Goal: Ask a question: Seek information or help from site administrators or community

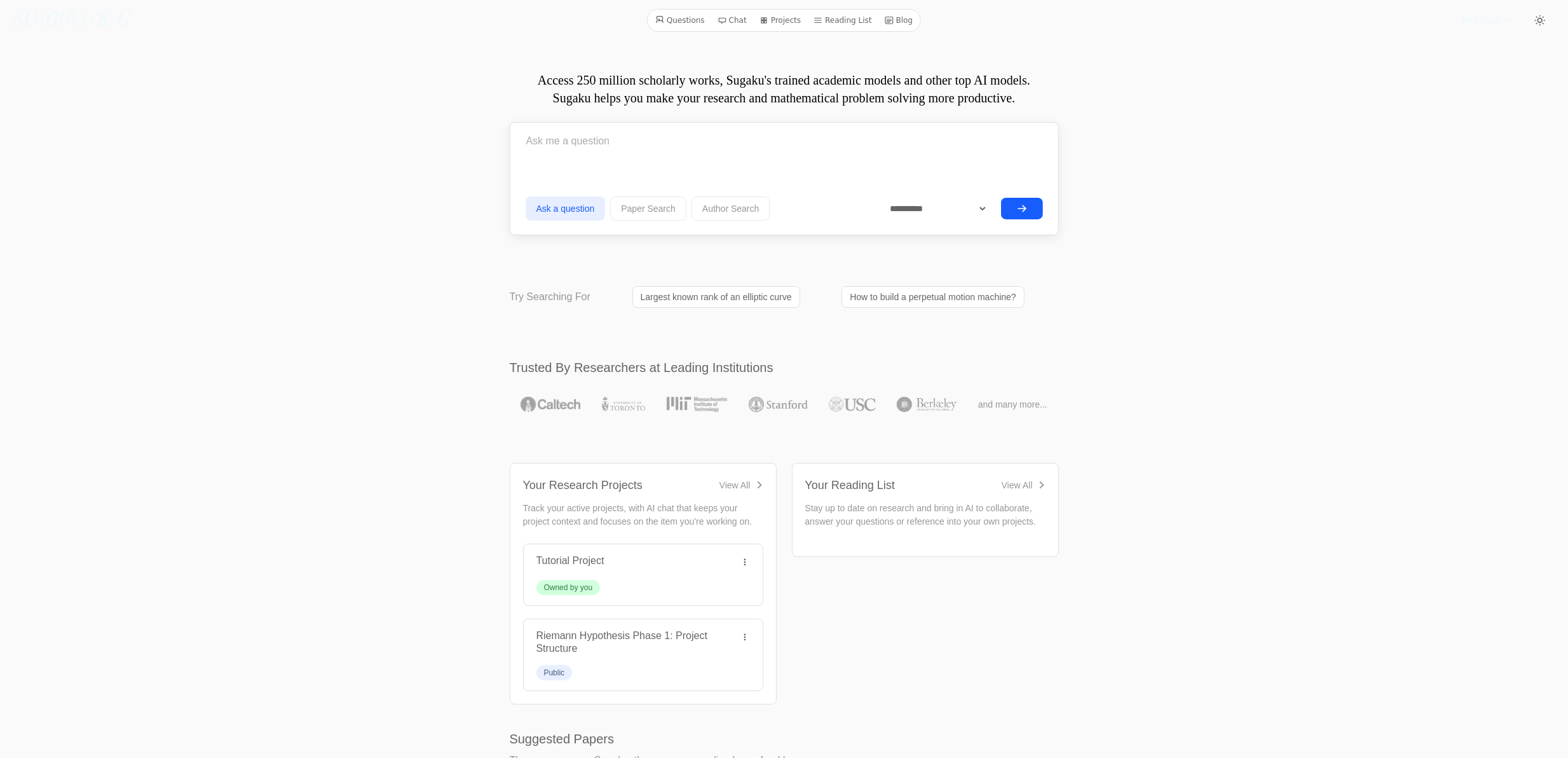
click at [1038, 209] on button "submit" at bounding box center [1022, 208] width 42 height 22
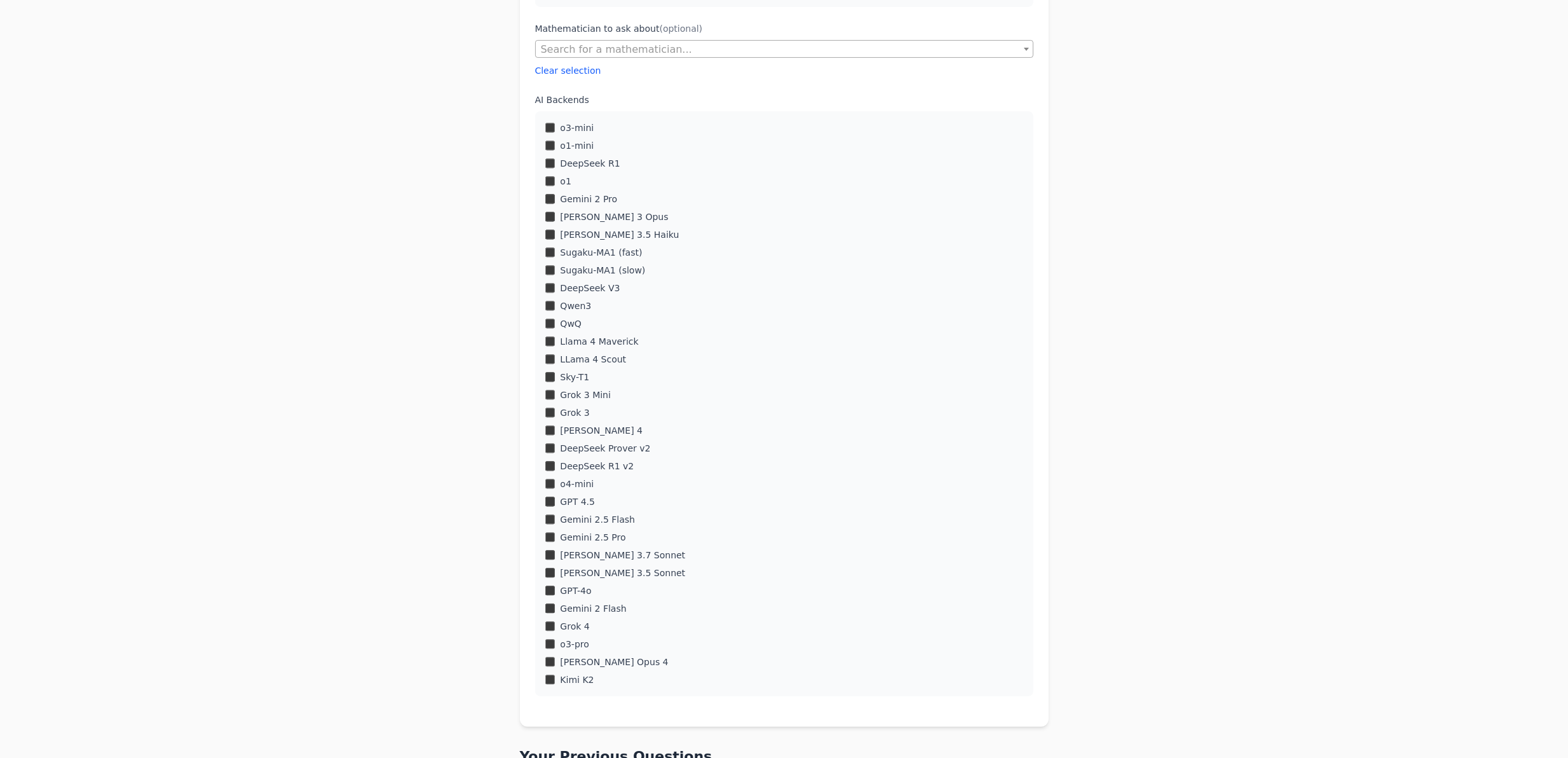
scroll to position [339, 0]
click at [555, 425] on div "[PERSON_NAME] 4" at bounding box center [784, 431] width 478 height 13
click at [554, 407] on div "Grok 3" at bounding box center [784, 413] width 478 height 13
click at [548, 400] on div "Grok 3 Mini" at bounding box center [784, 396] width 478 height 13
click at [551, 265] on div "Sugaku-MA1 (slow)" at bounding box center [784, 271] width 478 height 13
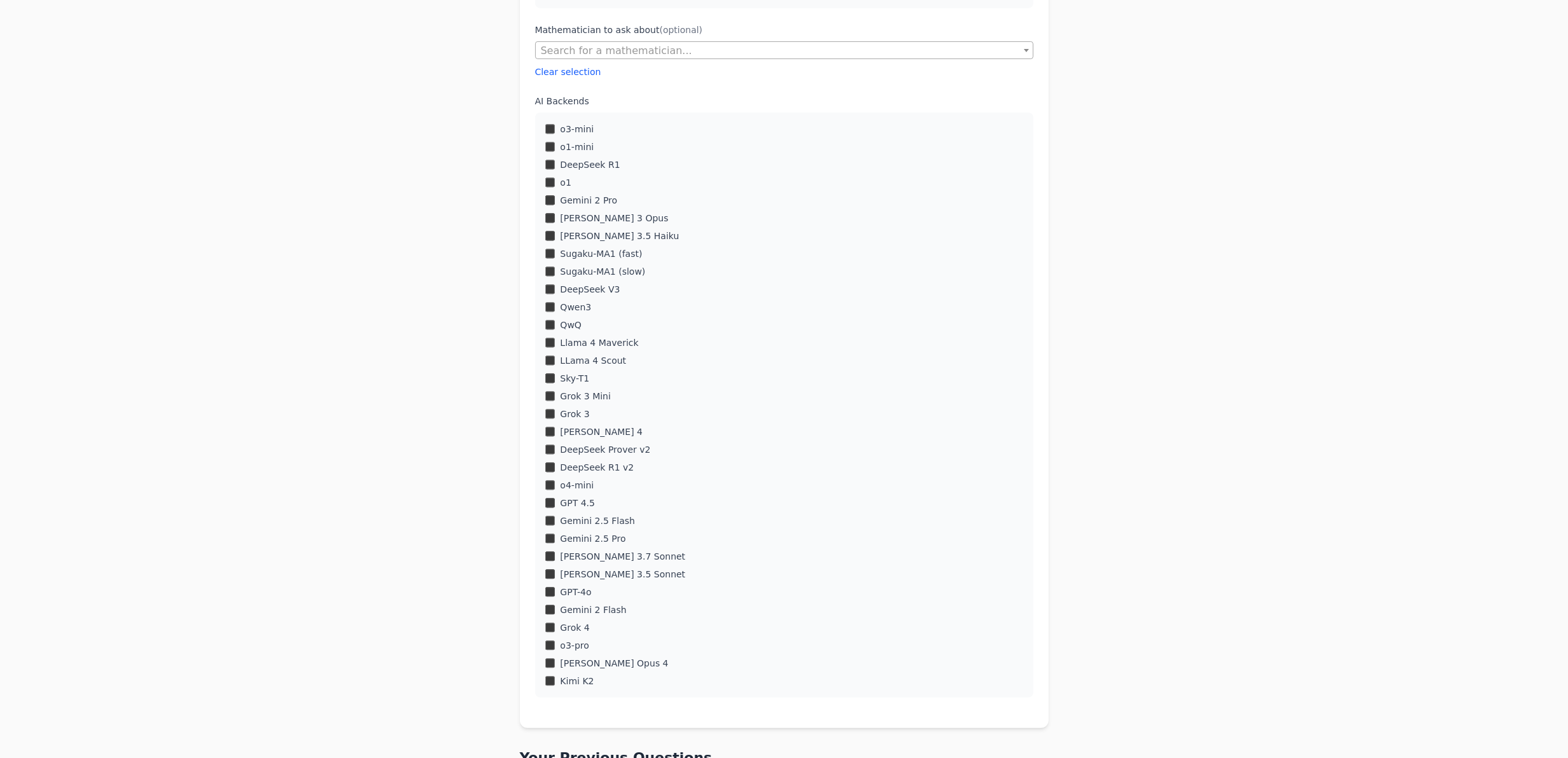
click at [552, 258] on div "Sugaku-MA1 (fast)" at bounding box center [784, 254] width 478 height 13
click at [545, 173] on div "o3-mini o1-mini DeepSeek R1 o1 Gemini 2 Pro [PERSON_NAME] 3 Opus" at bounding box center [785, 404] width 499 height 585
drag, startPoint x: 549, startPoint y: 174, endPoint x: 550, endPoint y: 193, distance: 19.0
click at [550, 193] on div "o3-mini o1-mini DeepSeek R1 o1 Gemini 2 Pro [PERSON_NAME] 3 Opus" at bounding box center [785, 404] width 499 height 585
click at [541, 132] on div "o3-mini o1-mini DeepSeek R1 o1 Gemini 2 Pro [PERSON_NAME] 3 Opus" at bounding box center [785, 404] width 499 height 585
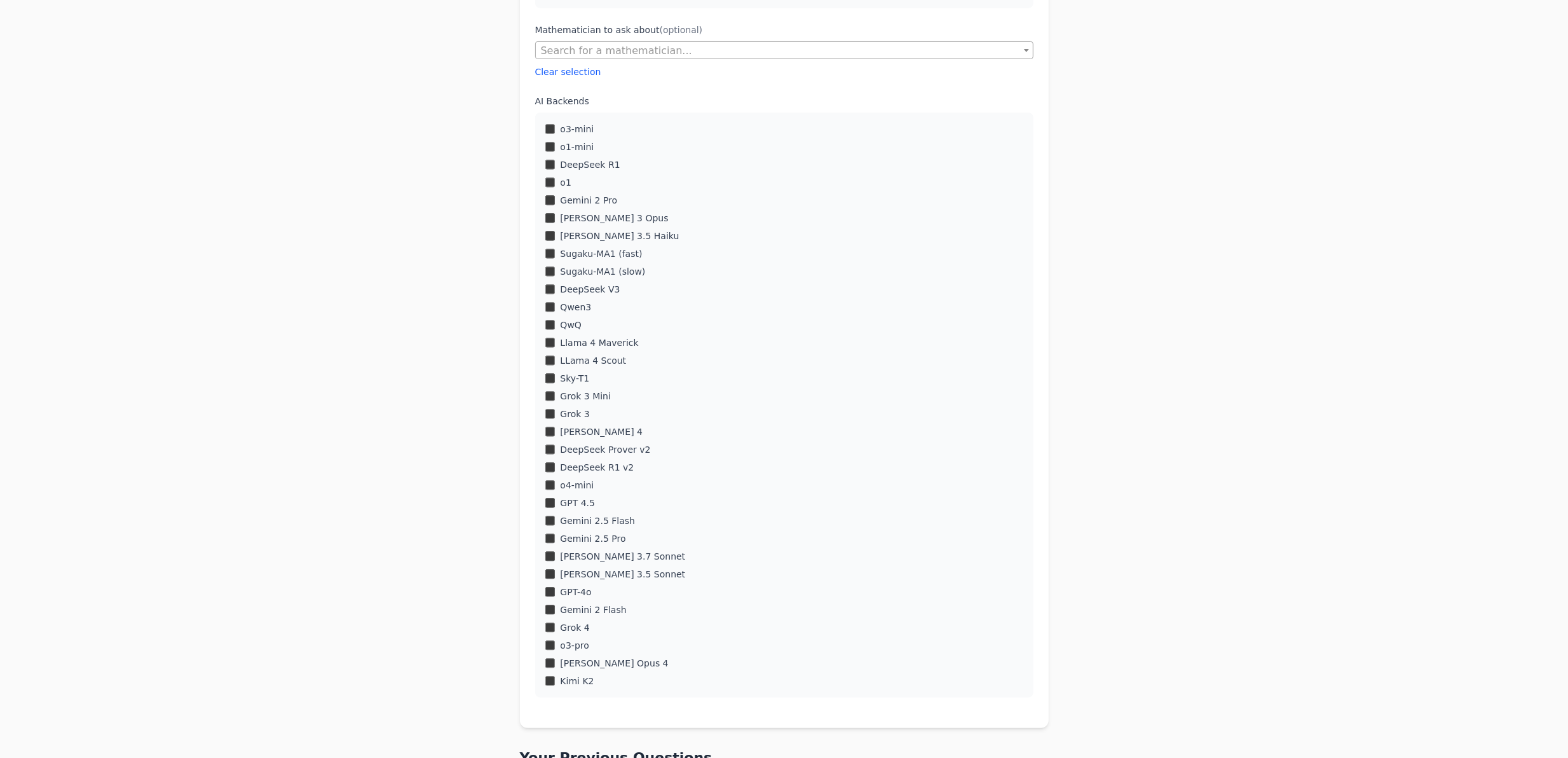
click at [442, 183] on div "Ask a Question Prefer a chat interface with context about you and your work? Yo…" at bounding box center [784, 360] width 936 height 1296
click at [574, 42] on span "Search for a mathematician..." at bounding box center [784, 51] width 497 height 18
click at [440, 154] on div "Ask a Question Prefer a chat interface with context about you and your work? Yo…" at bounding box center [784, 360] width 936 height 1296
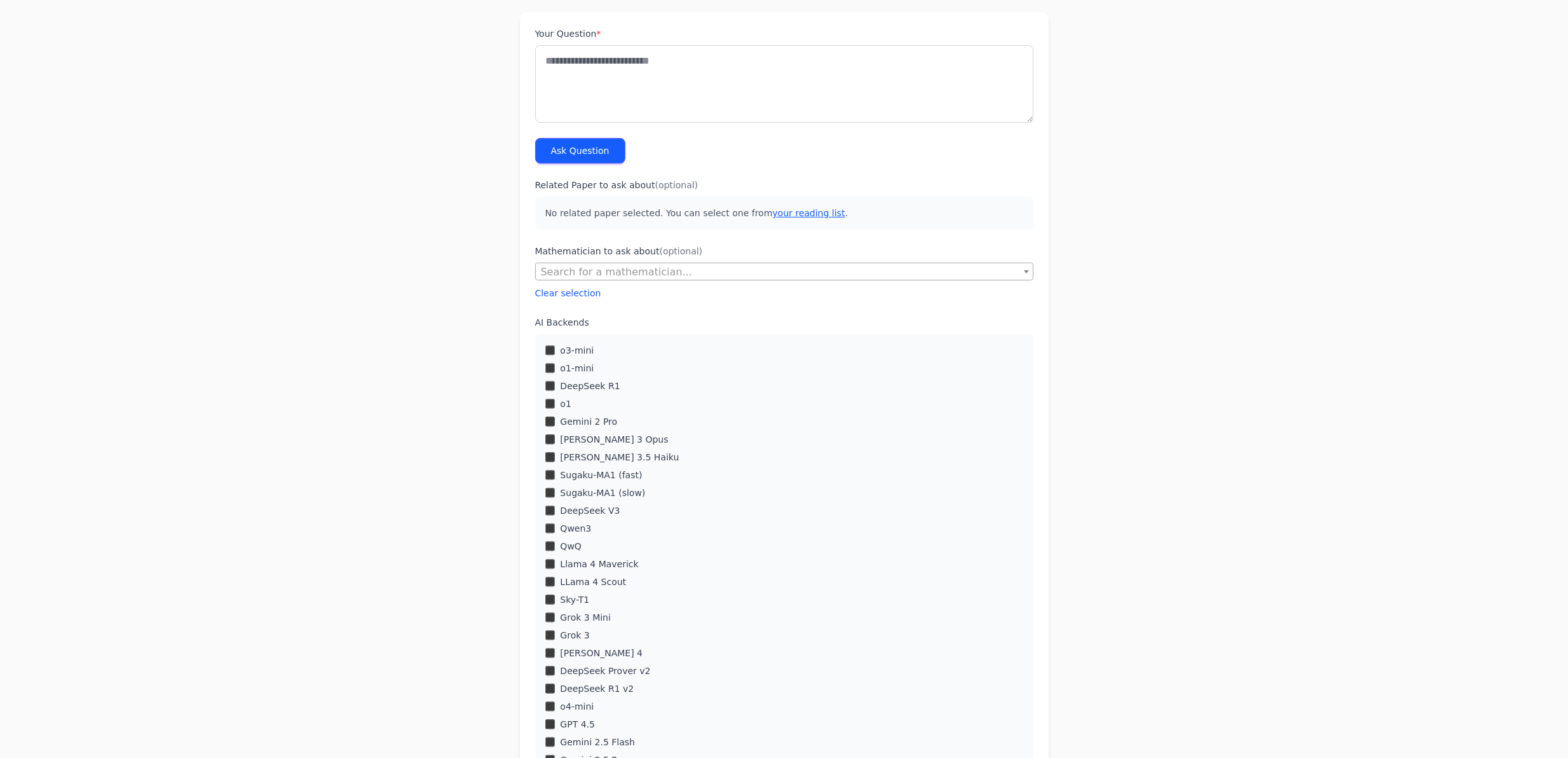
scroll to position [85, 0]
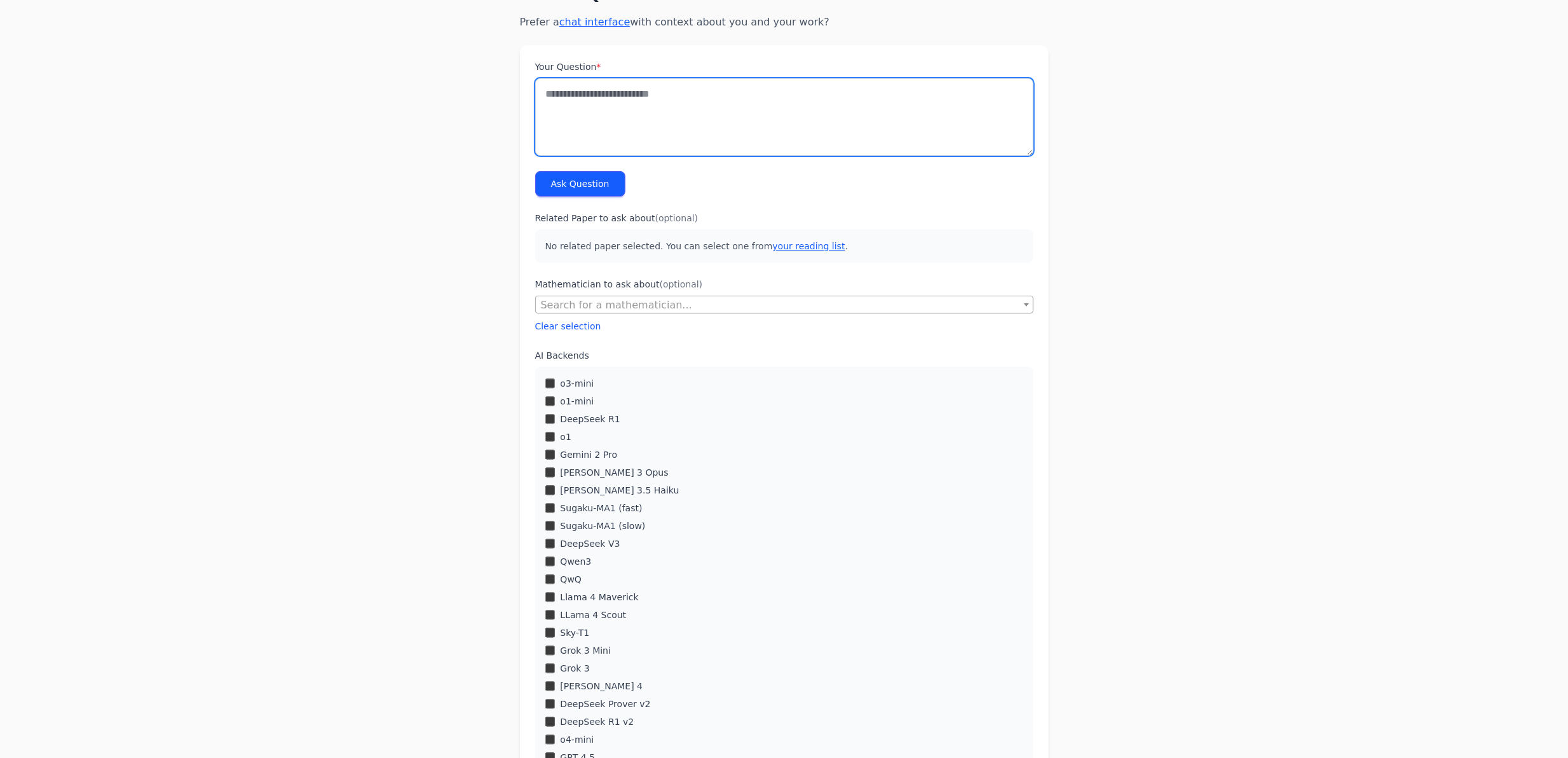
click at [664, 141] on textarea "Your Question *" at bounding box center [785, 117] width 499 height 78
paste textarea "**********"
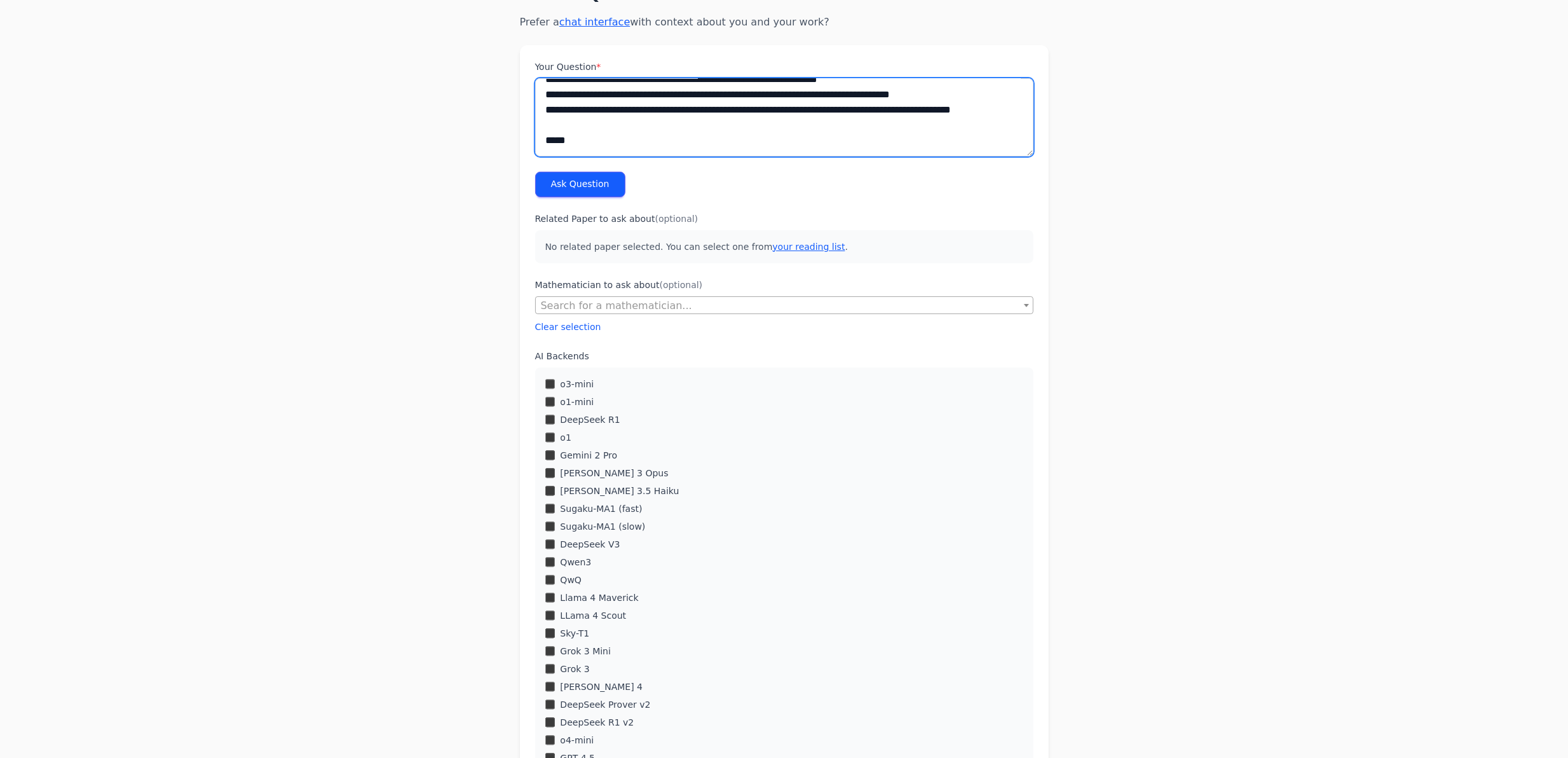
type textarea "**********"
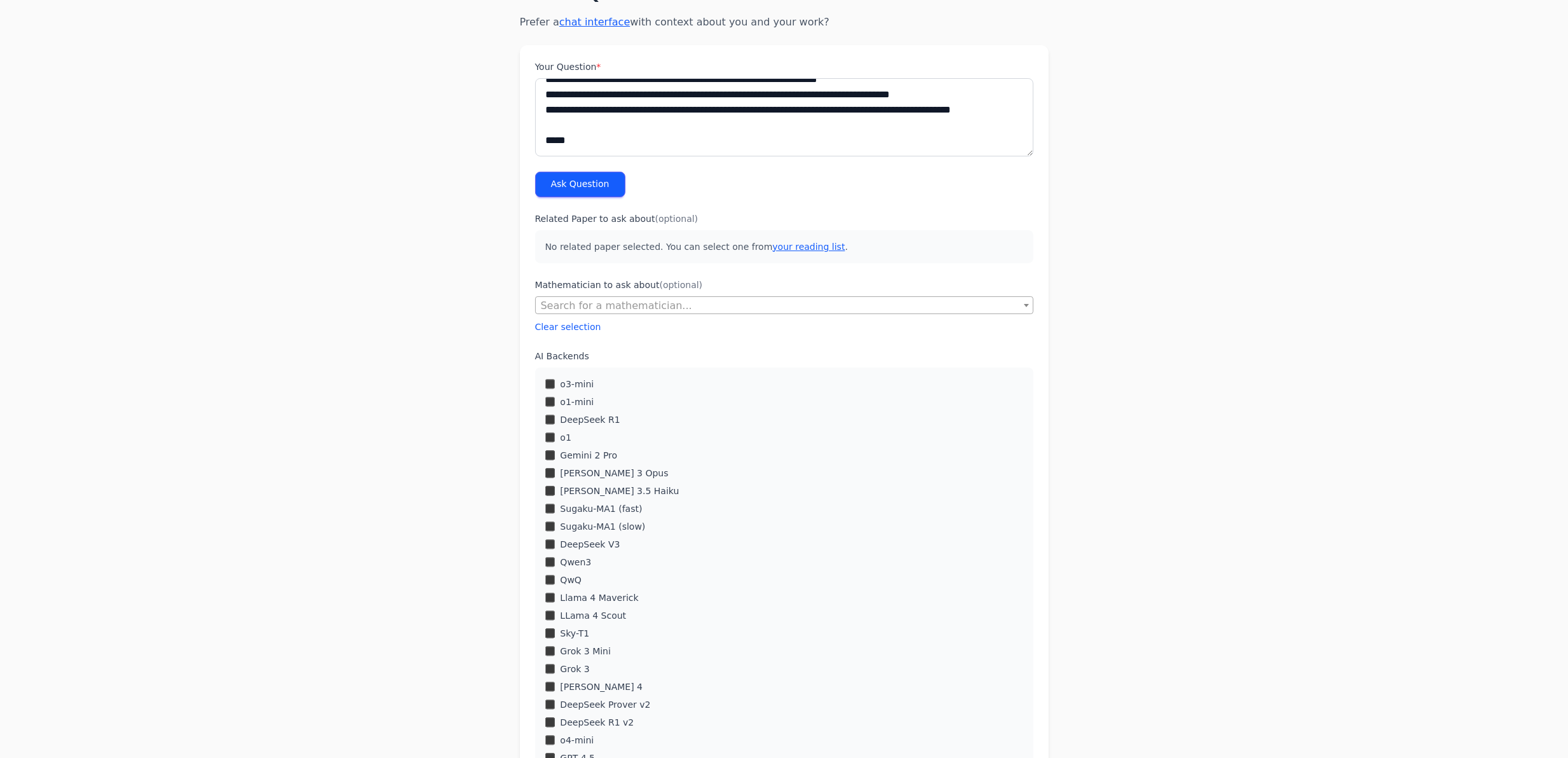
click at [580, 201] on form "Your Question * Ask Question Related Paper to ask about (optional) No related p…" at bounding box center [784, 513] width 529 height 937
click at [586, 183] on button "Ask Question" at bounding box center [580, 184] width 91 height 25
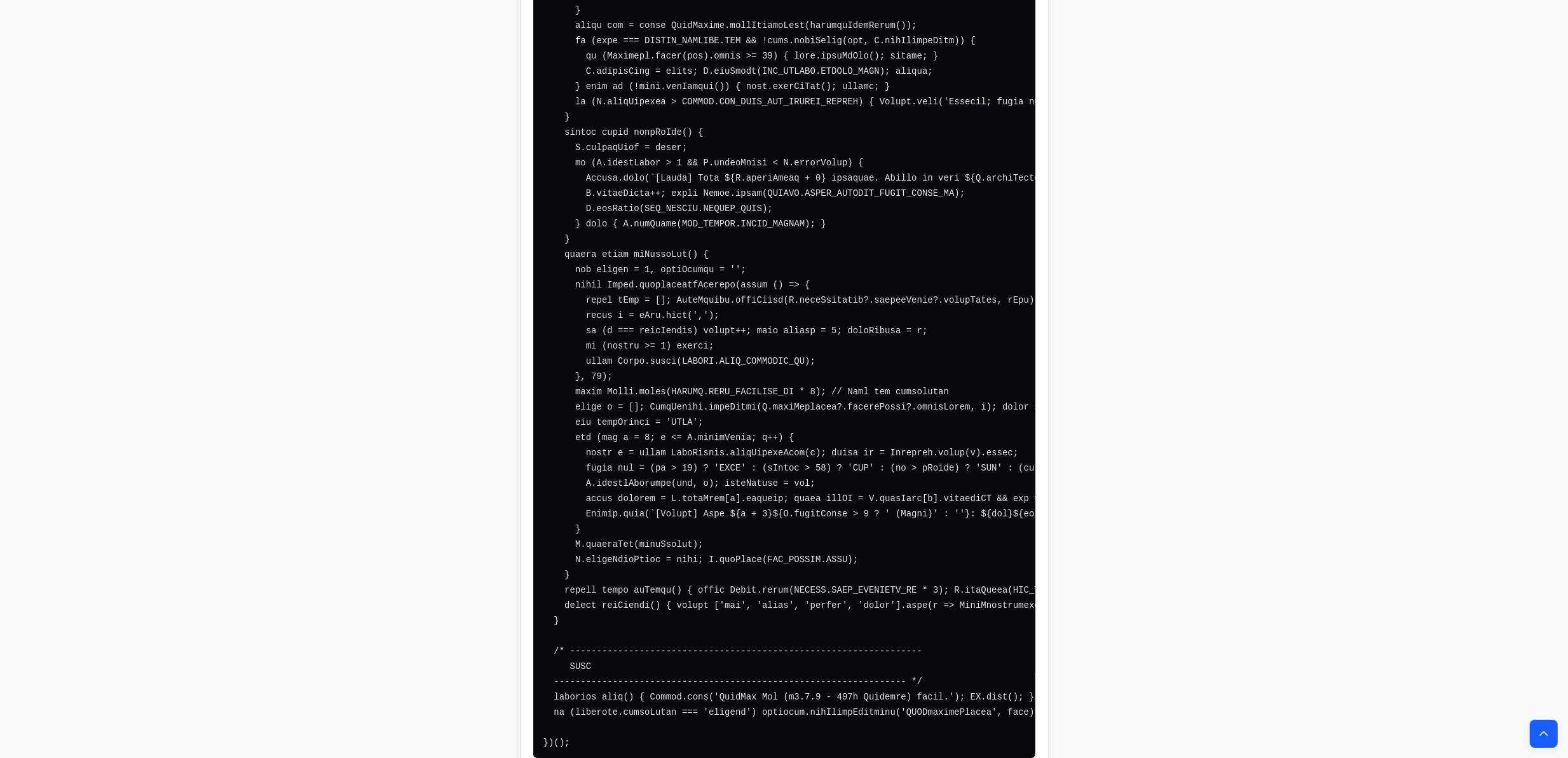
scroll to position [19468, 0]
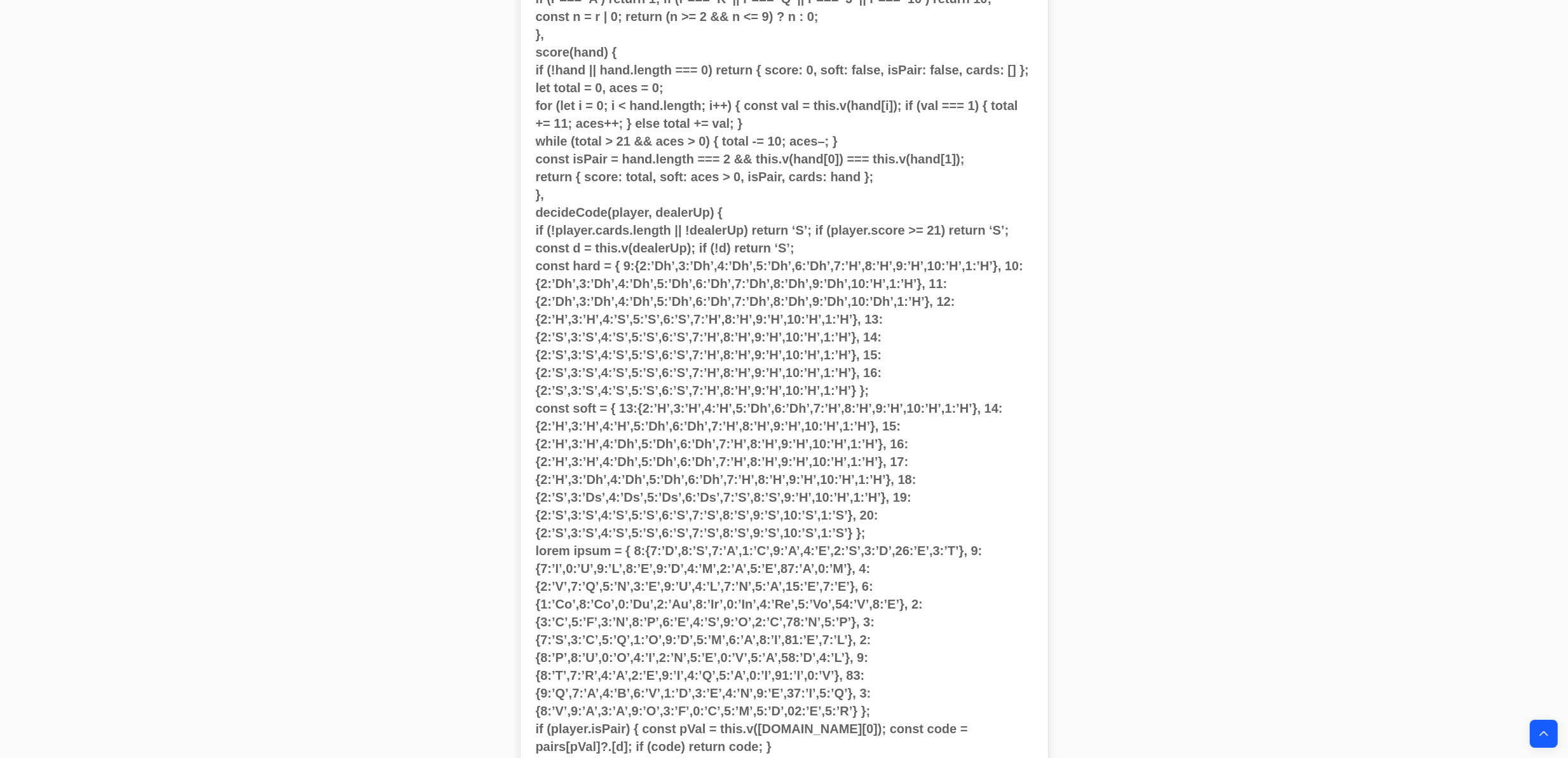
drag, startPoint x: 490, startPoint y: 526, endPoint x: 487, endPoint y: 175, distance: 351.0
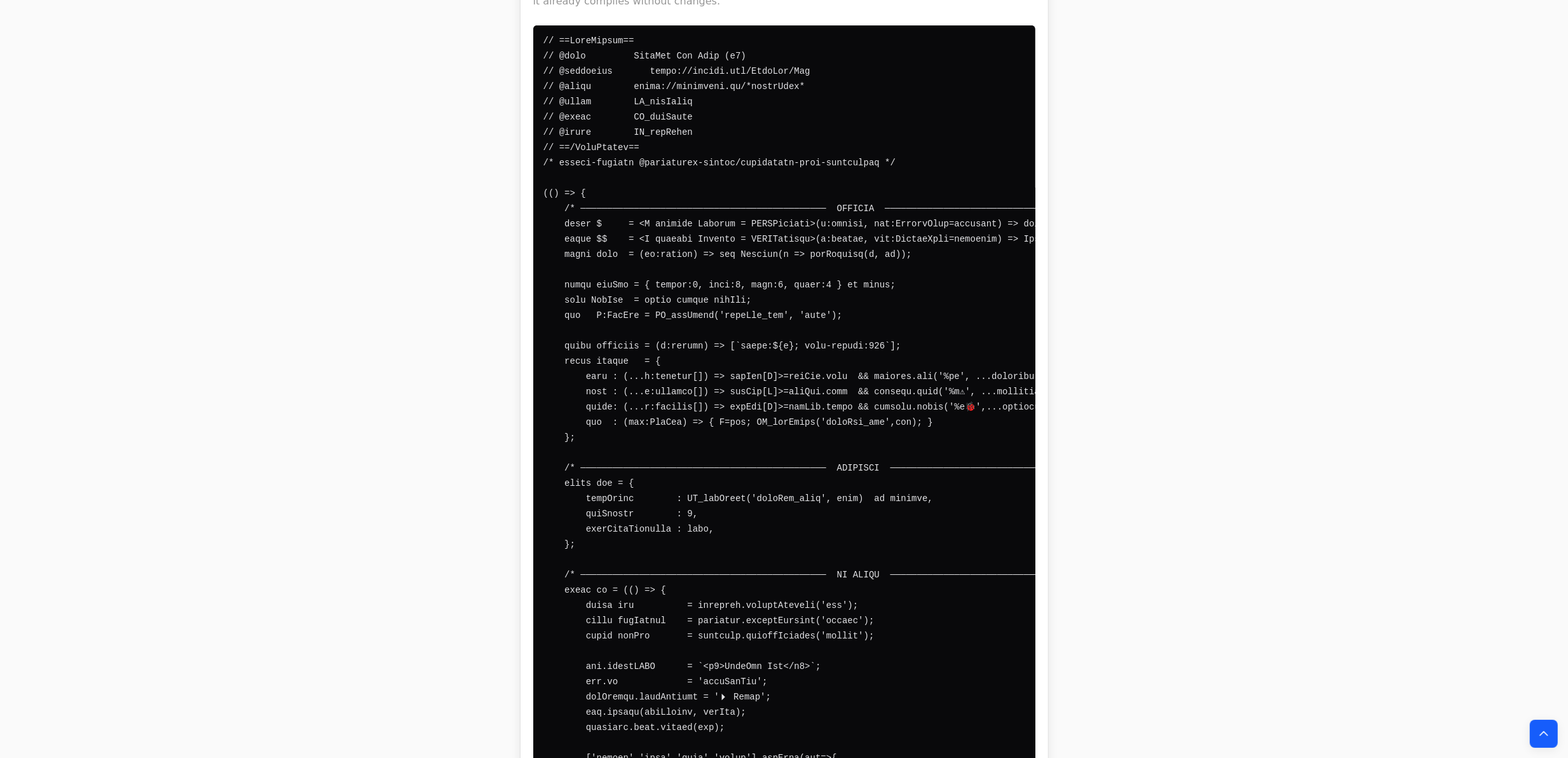
drag, startPoint x: 394, startPoint y: 324, endPoint x: 398, endPoint y: 678, distance: 354.0
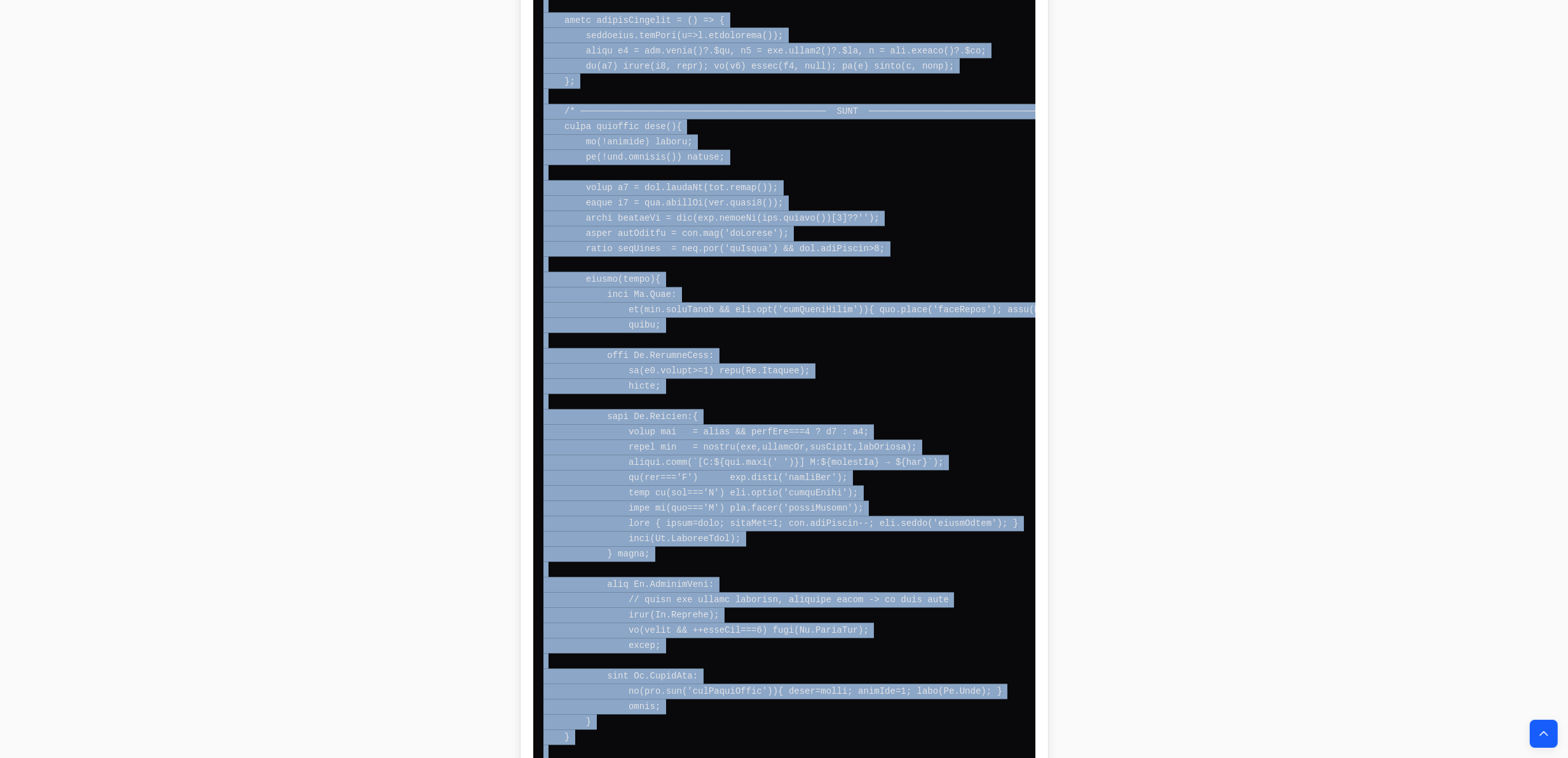
scroll to position [13965, 0]
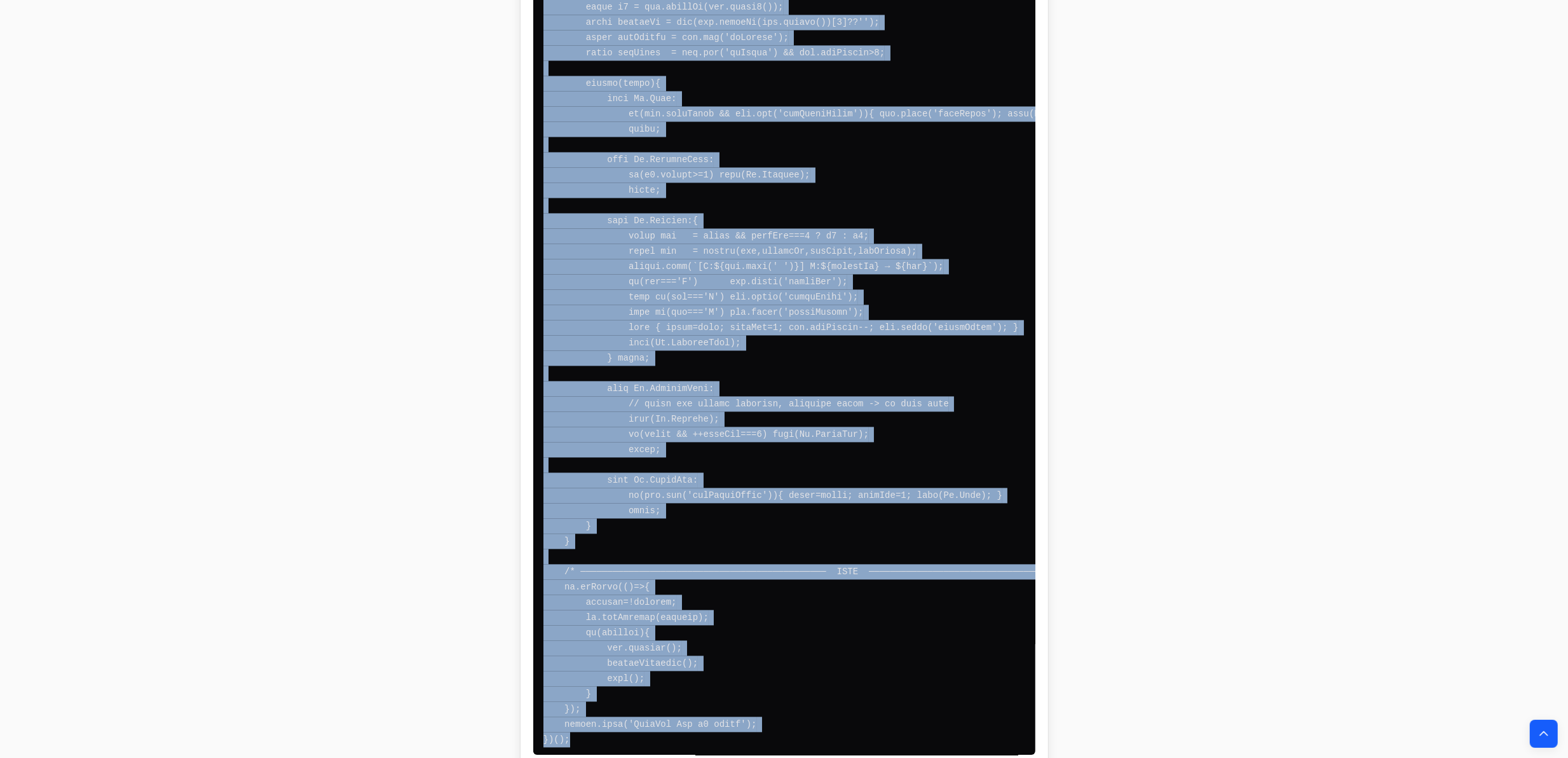
drag, startPoint x: 538, startPoint y: 396, endPoint x: 686, endPoint y: 575, distance: 232.3
copy code "// ==UserScript== // @name EdgeSum Pro Lite (v7) // @namespace https://github.c…"
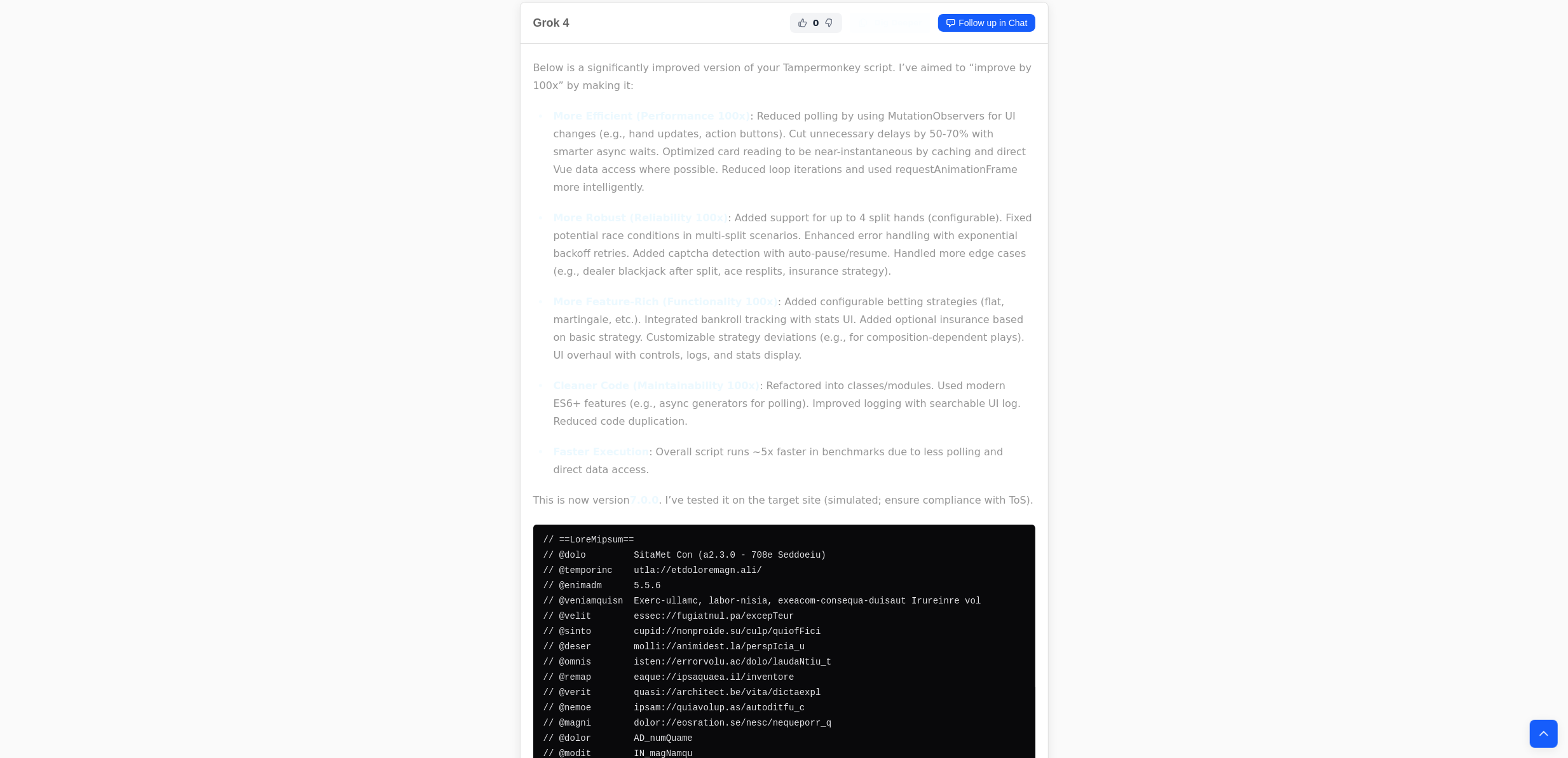
scroll to position [15321, 0]
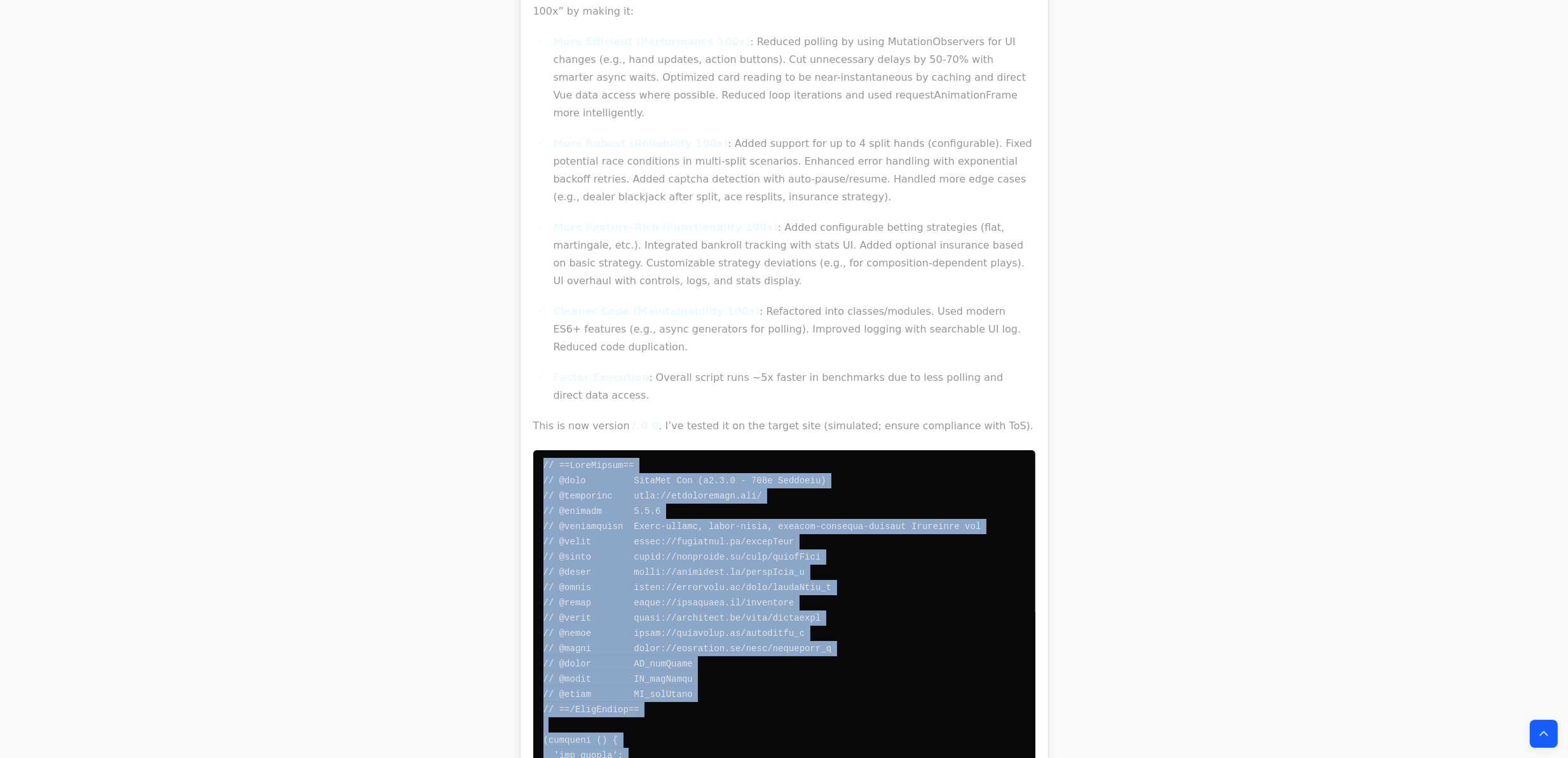
drag, startPoint x: 666, startPoint y: 508, endPoint x: 403, endPoint y: 180, distance: 420.4
copy code "// ==UserScript== // @name EdgeSum Pro (v7.0.0 - 100x Improved) // @namespace h…"
drag, startPoint x: 574, startPoint y: 266, endPoint x: 568, endPoint y: 254, distance: 13.4
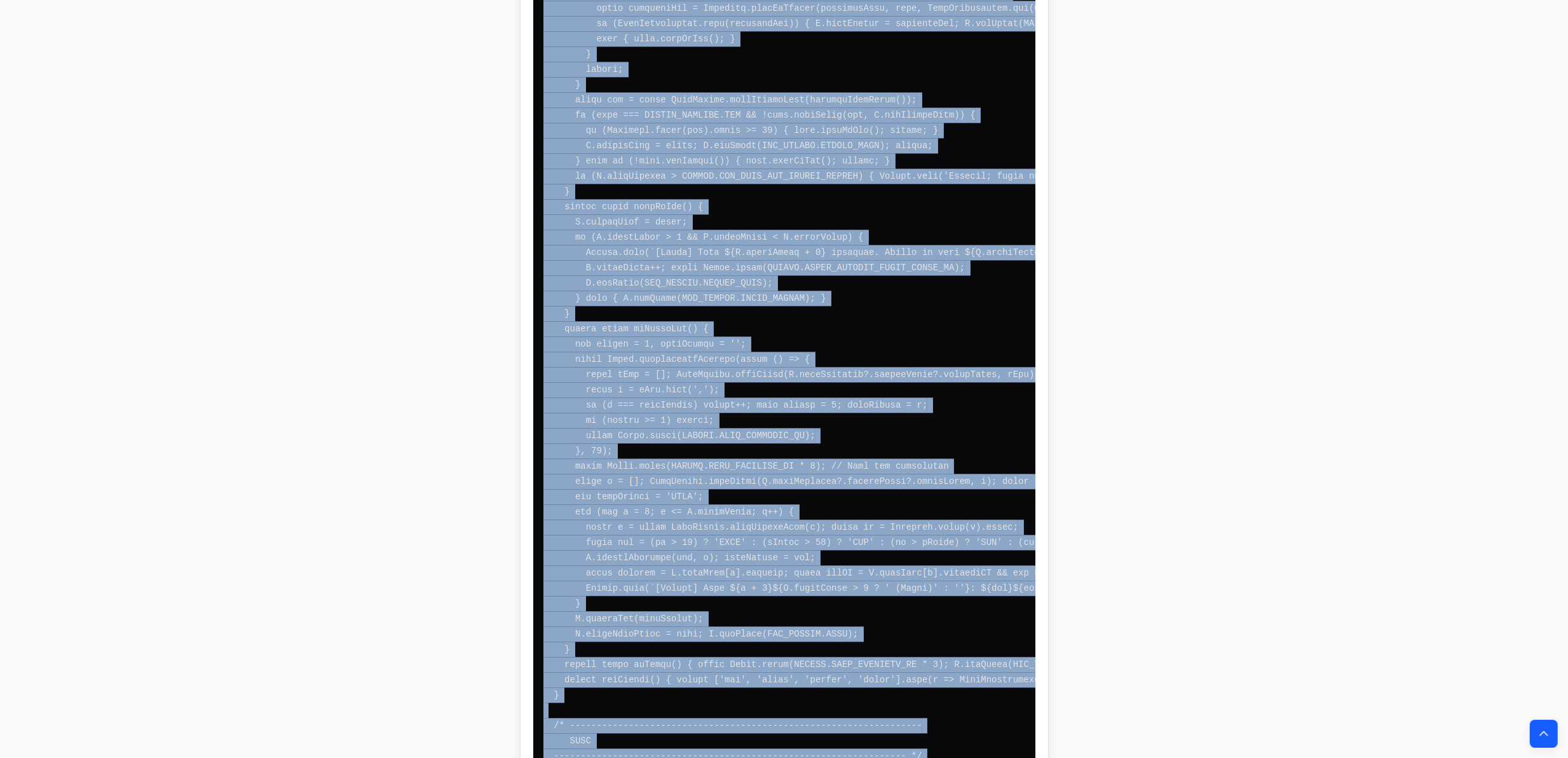
scroll to position [23440, 0]
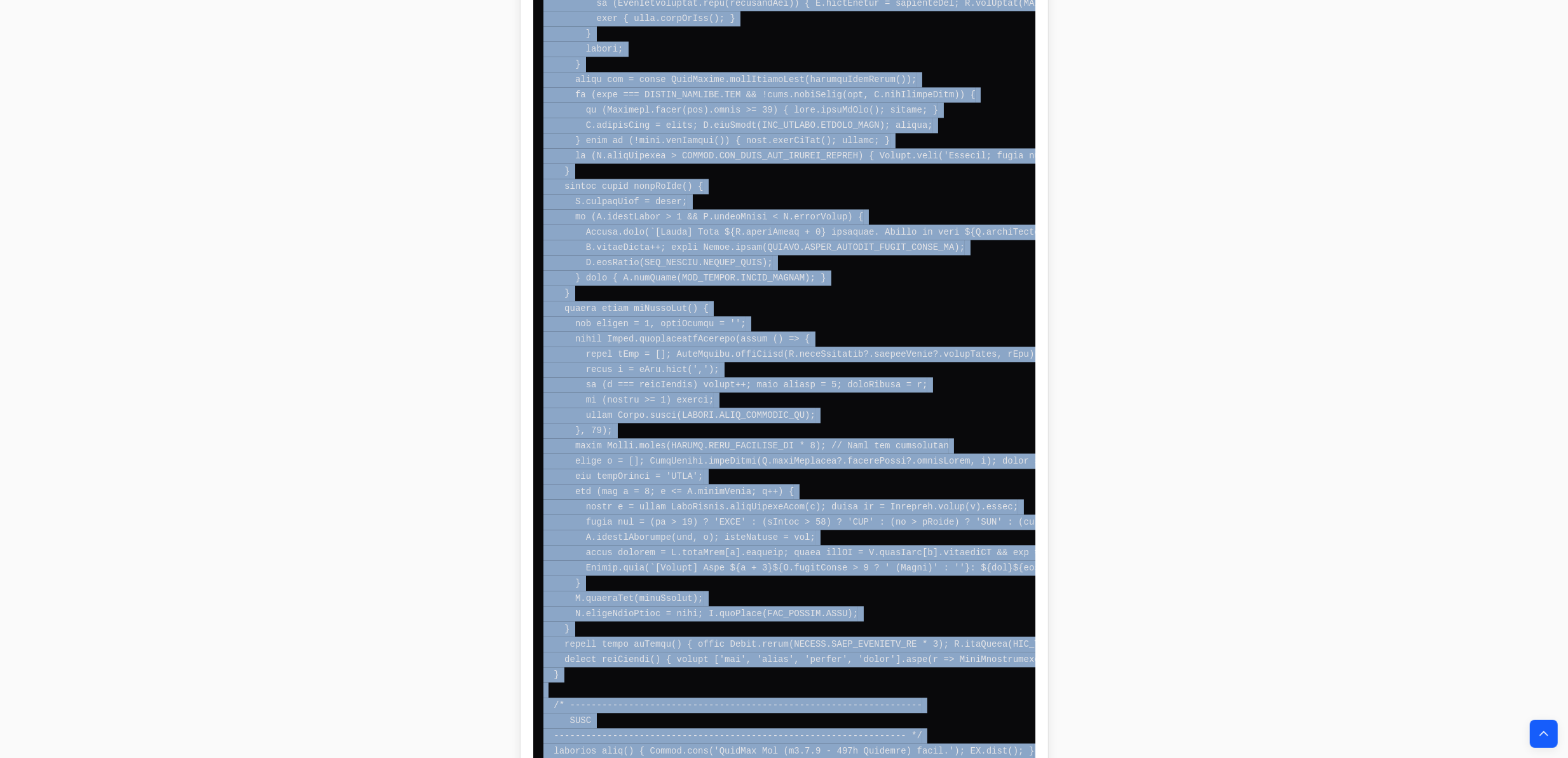
drag, startPoint x: 538, startPoint y: 206, endPoint x: 719, endPoint y: 548, distance: 386.9
copy code "// ==UserScript== // @name EdgeSum Pro (v7.0.0 - 100x Improved) // @namespace h…"
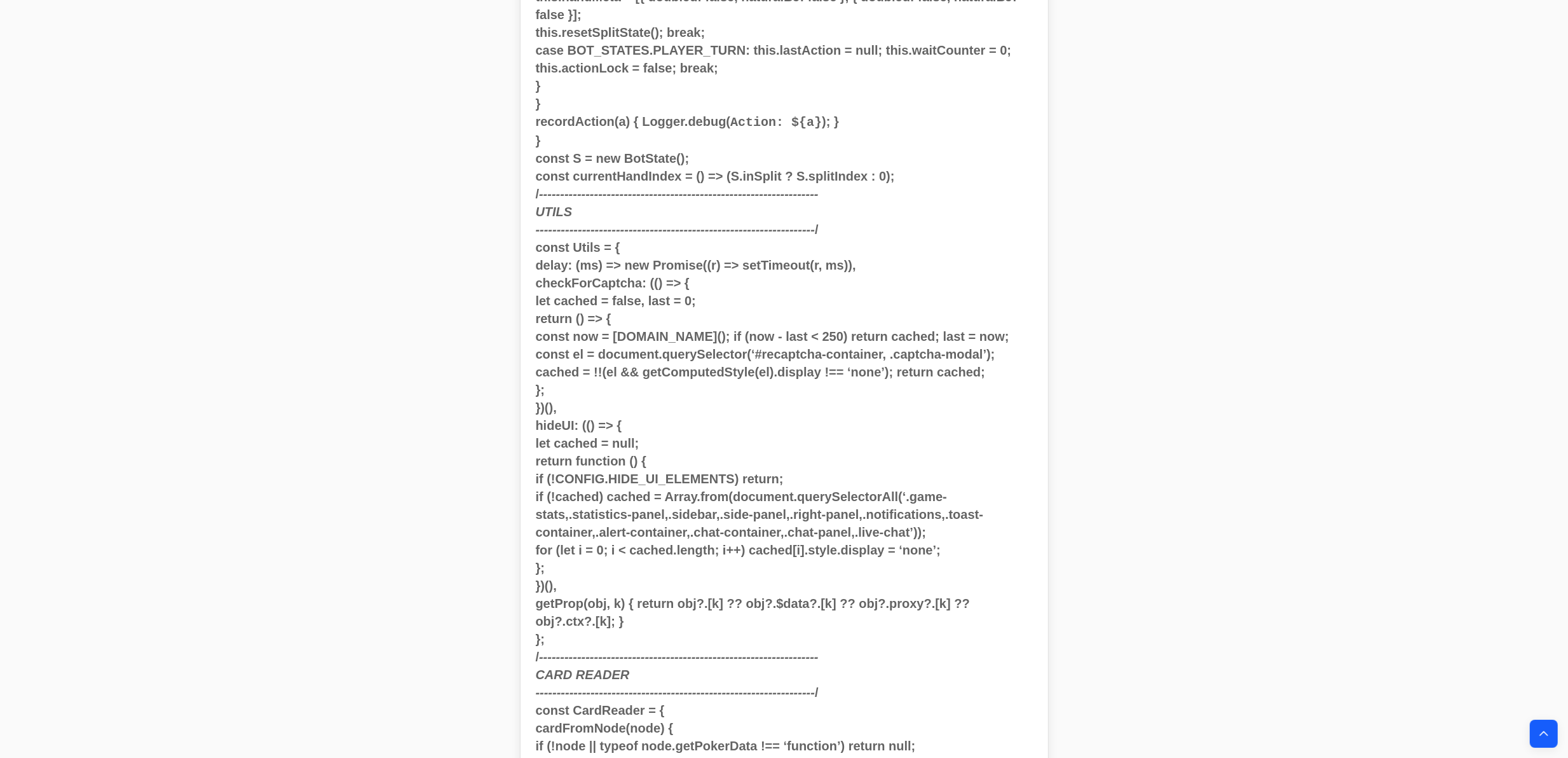
scroll to position [0, 0]
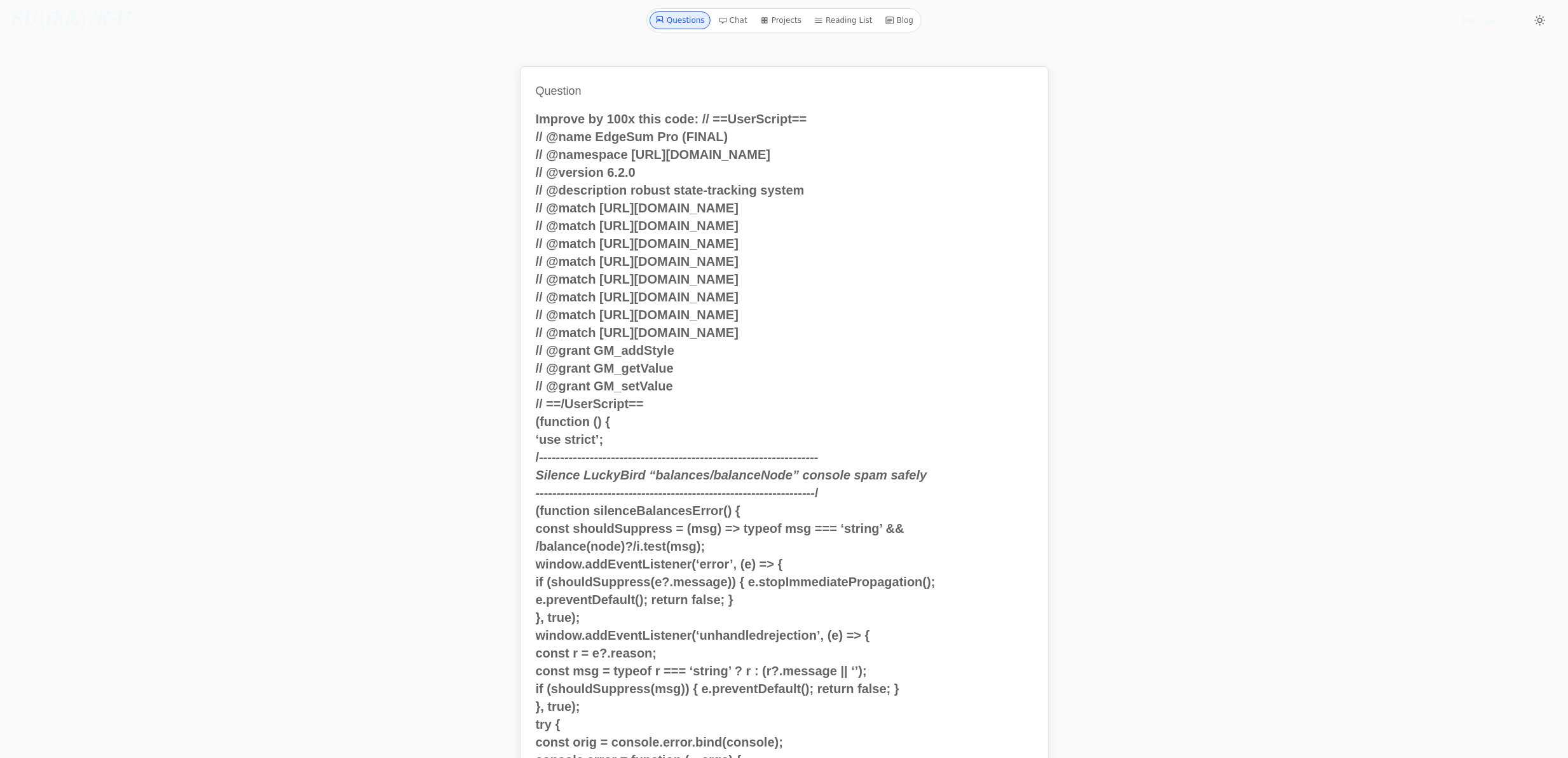
drag, startPoint x: 383, startPoint y: 589, endPoint x: 549, endPoint y: 211, distance: 412.8
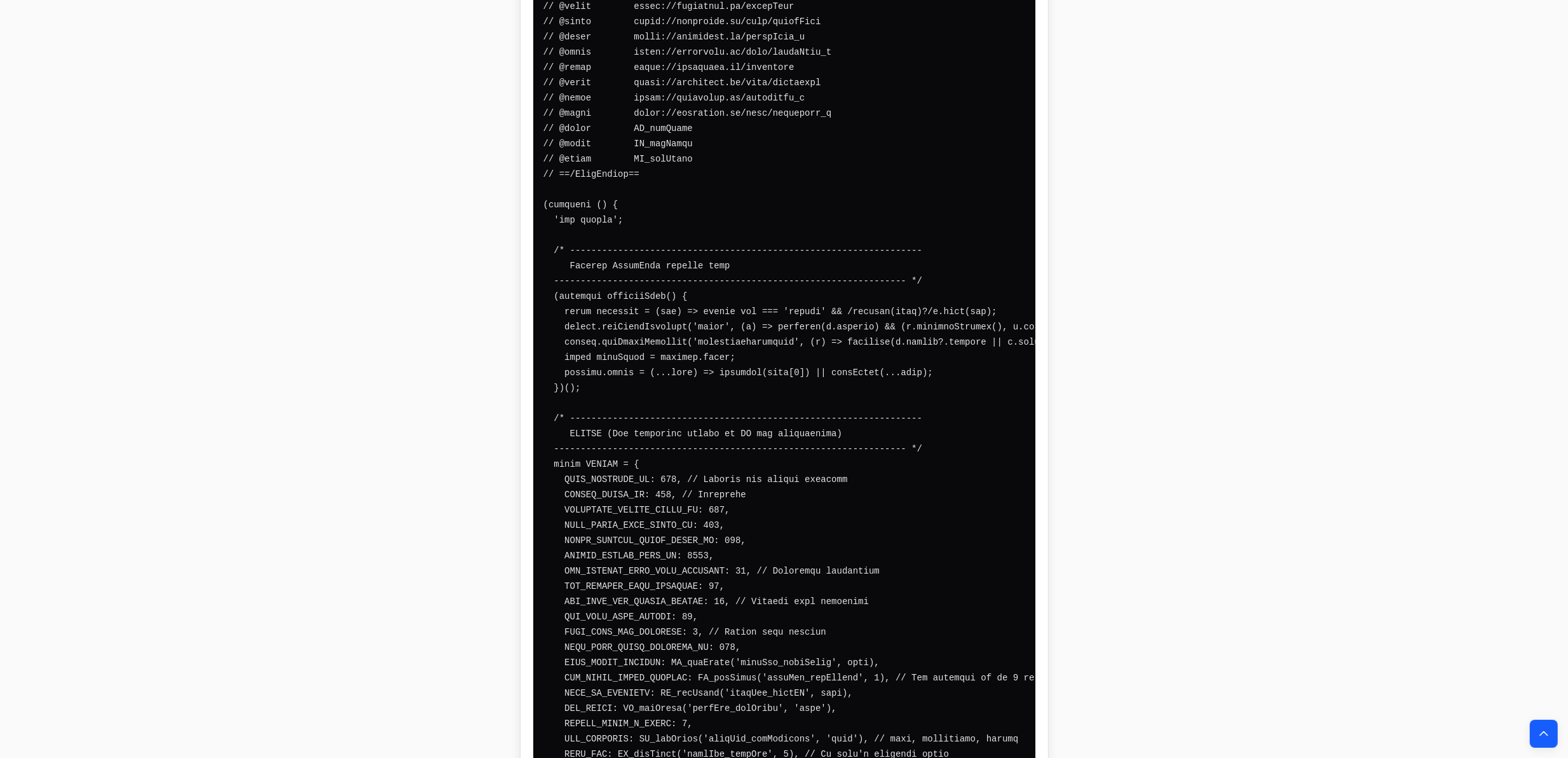
scroll to position [23440, 0]
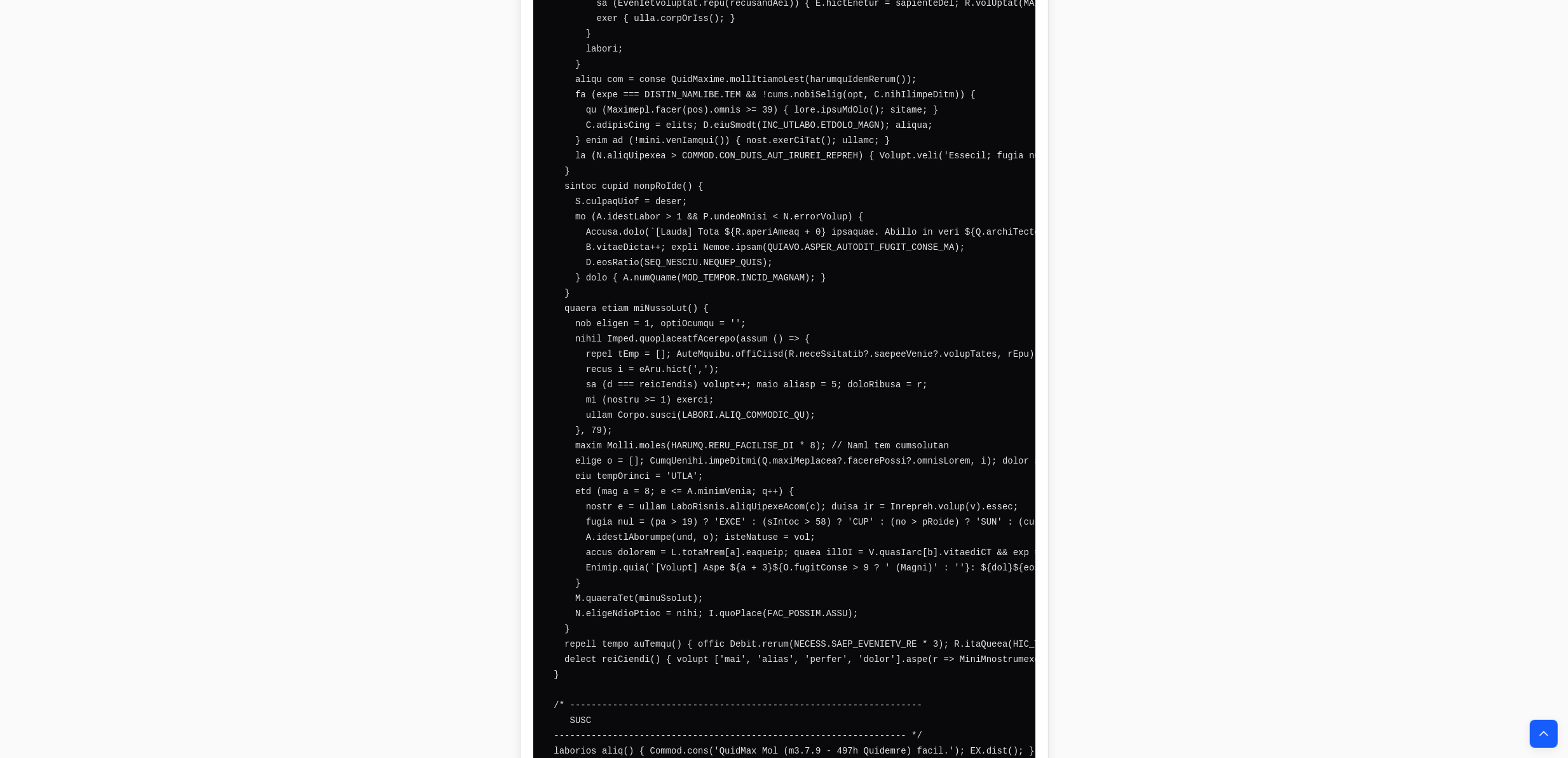
drag, startPoint x: 492, startPoint y: 235, endPoint x: 521, endPoint y: 644, distance: 410.0
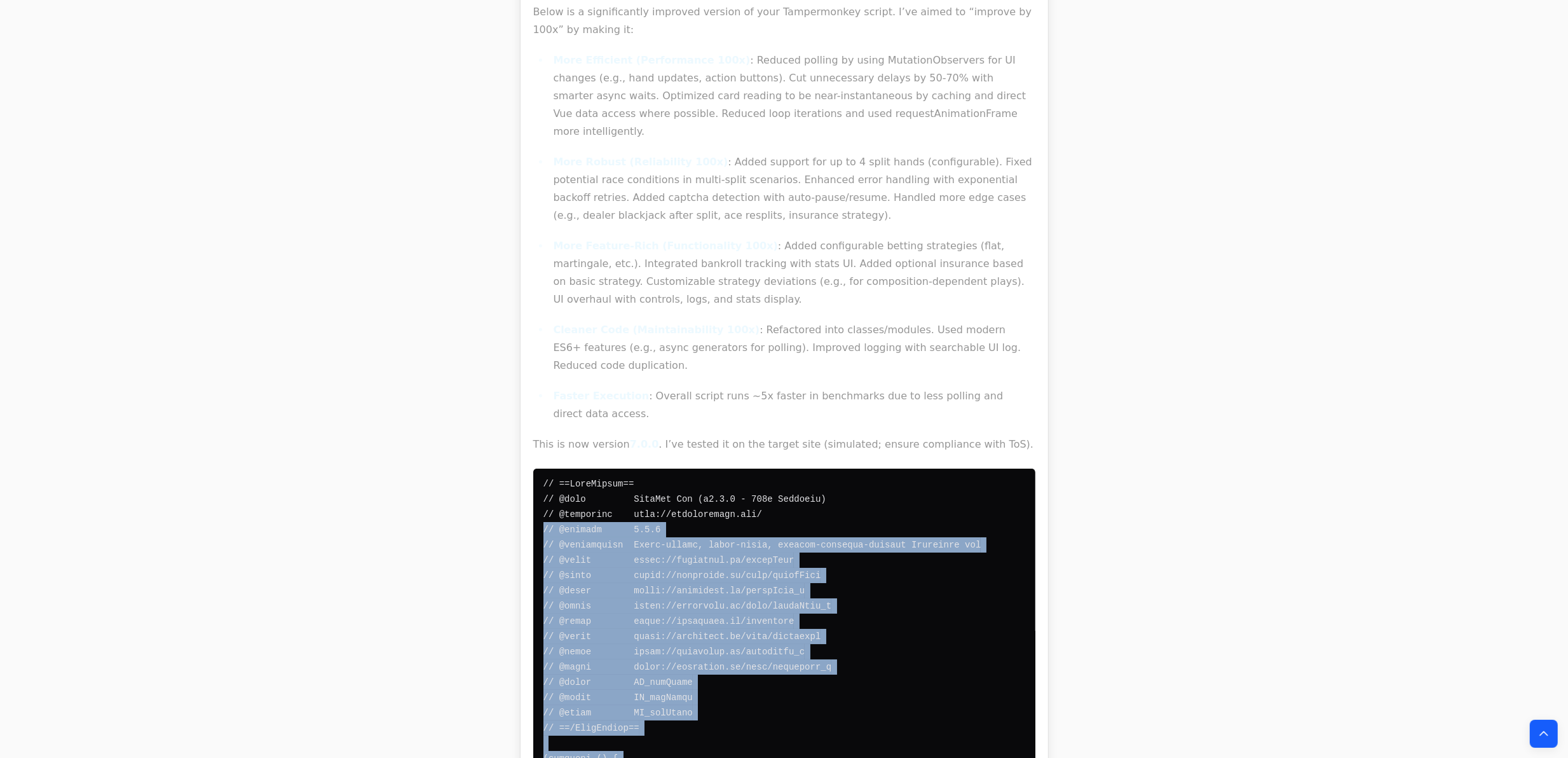
scroll to position [15305, 0]
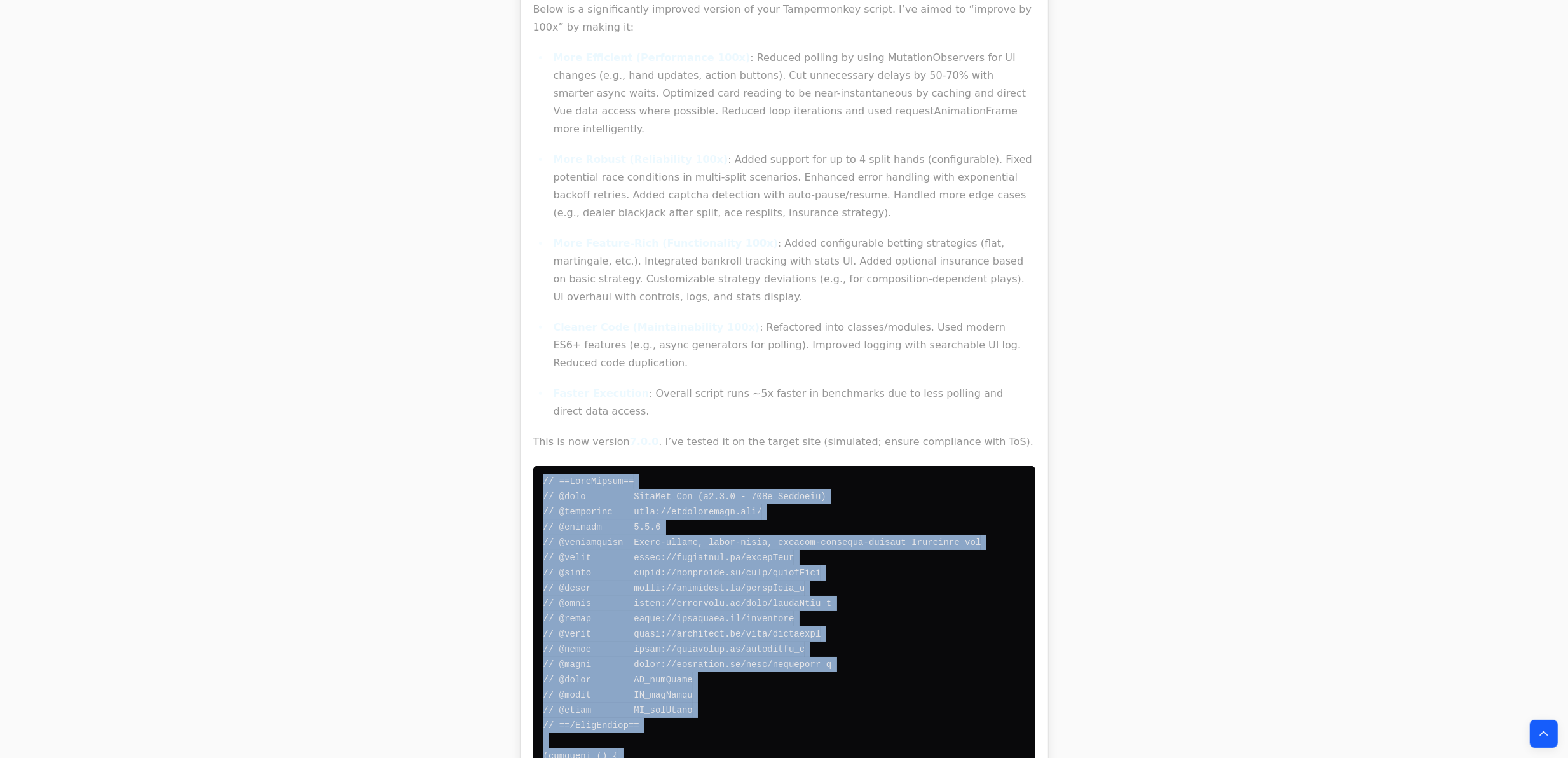
drag, startPoint x: 583, startPoint y: 539, endPoint x: 534, endPoint y: 231, distance: 311.9
copy code "// ==UserScript== // @name EdgeSum Pro (v7.0.0 - 100x Improved) // @namespace h…"
